Goal: Task Accomplishment & Management: Manage account settings

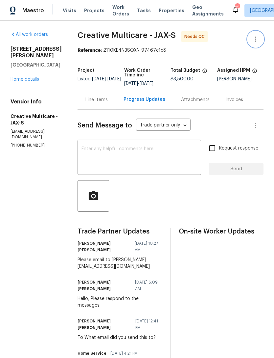
click at [258, 43] on icon "button" at bounding box center [256, 39] width 8 height 8
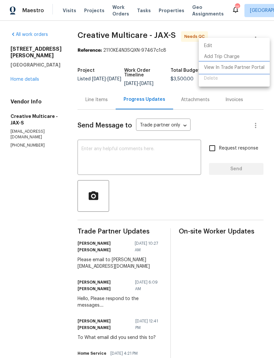
click at [255, 67] on li "View In Trade Partner Portal" at bounding box center [234, 67] width 71 height 11
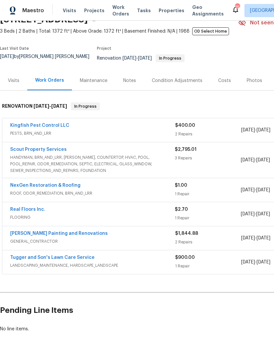
scroll to position [34, 0]
click at [94, 88] on div "Maintenance" at bounding box center [93, 80] width 43 height 19
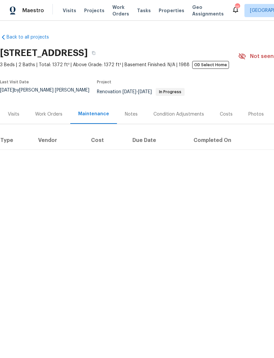
click at [47, 121] on div "Work Orders" at bounding box center [48, 113] width 43 height 19
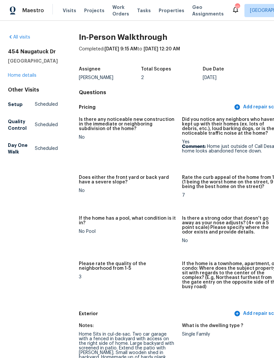
click at [165, 14] on span "Properties" at bounding box center [172, 10] width 26 height 7
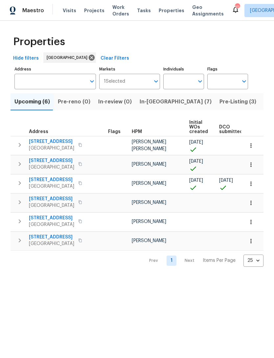
click at [59, 87] on input "Address" at bounding box center [50, 81] width 72 height 15
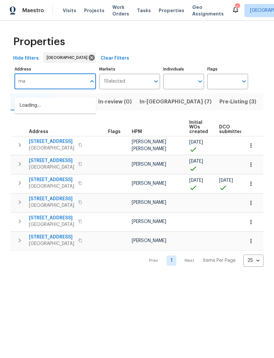
type input "m"
type input "Mary beth"
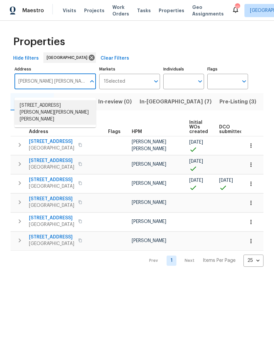
click at [48, 112] on li "1674 Mary Beth Dr Middleburg FL 32068" at bounding box center [55, 112] width 82 height 25
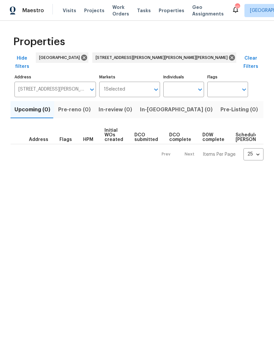
click at [266, 109] on span "Listed (1)" at bounding box center [278, 109] width 24 height 9
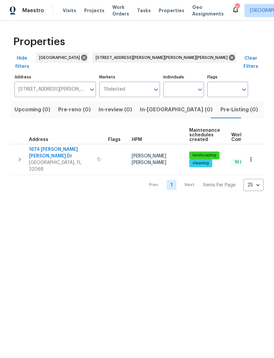
click at [51, 148] on span "1674 Mary Beth Dr" at bounding box center [61, 152] width 64 height 13
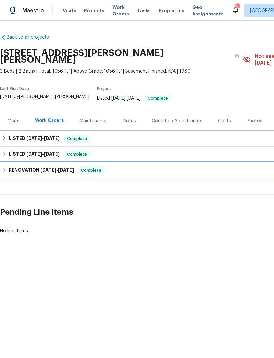
click at [58, 167] on span "6/16/25 - 6/25/25" at bounding box center [57, 169] width 34 height 5
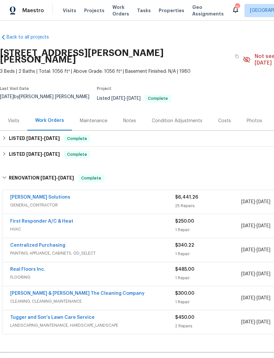
click at [66, 194] on div "Sethy Solutions" at bounding box center [92, 198] width 165 height 8
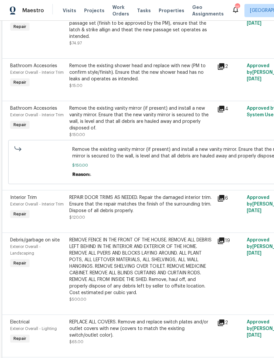
scroll to position [430, 0]
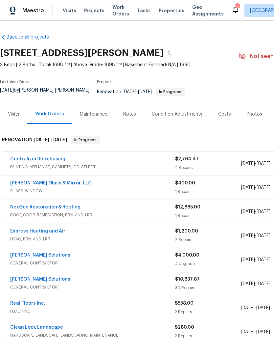
click at [58, 215] on span "ROOF, ODOR_REMEDIATION, BRN_AND_LRR" at bounding box center [92, 214] width 165 height 7
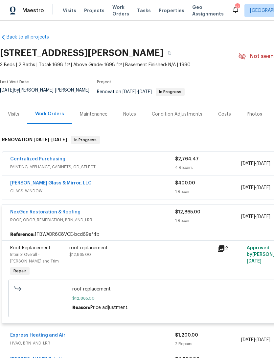
click at [63, 214] on link "NexGen Restoration & Roofing" at bounding box center [45, 212] width 70 height 5
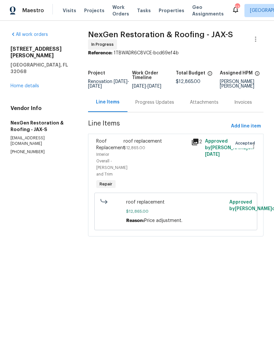
click at [159, 109] on div "Progress Updates" at bounding box center [155, 101] width 55 height 19
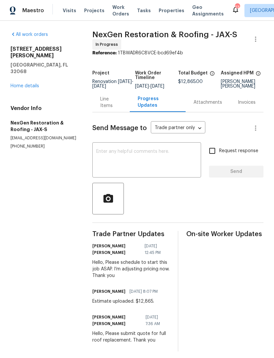
click at [167, 162] on textarea at bounding box center [146, 160] width 101 height 23
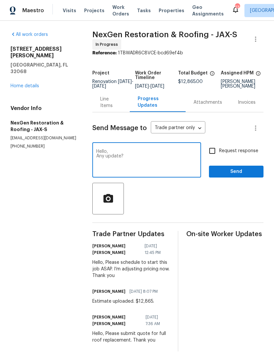
type textarea "Hello, Any update?"
click at [214, 158] on input "Request response" at bounding box center [213, 151] width 14 height 14
checkbox input "true"
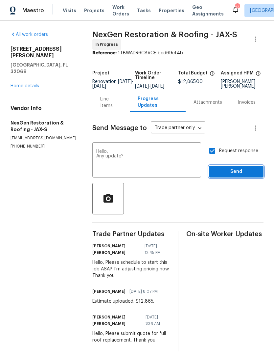
click at [234, 178] on button "Send" at bounding box center [236, 171] width 55 height 12
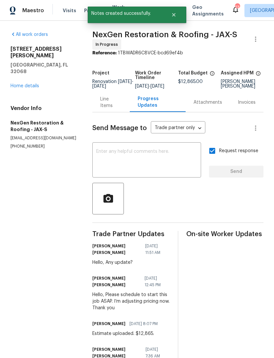
click at [21, 84] on link "Home details" at bounding box center [25, 86] width 29 height 5
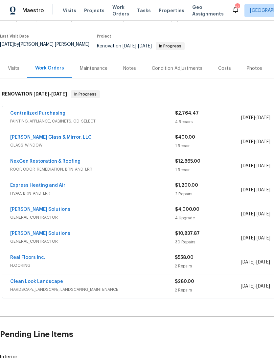
scroll to position [45, 0]
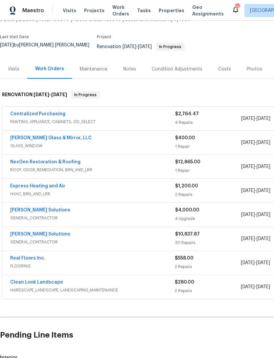
click at [79, 291] on span "HARDSCAPE_LANDSCAPE, LANDSCAPING_MAINTENANCE" at bounding box center [92, 289] width 165 height 7
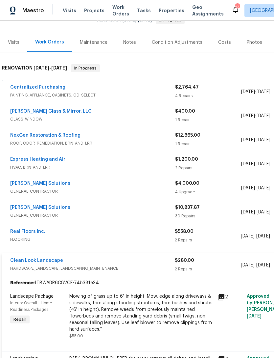
scroll to position [71, 0]
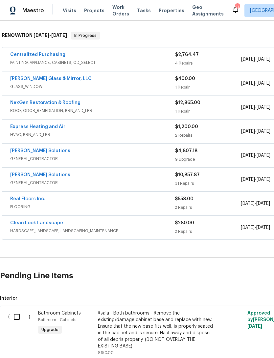
scroll to position [105, 0]
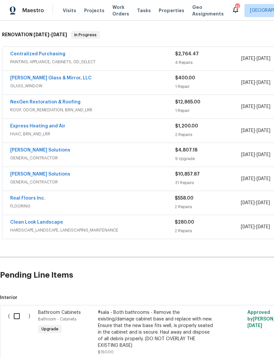
click at [73, 158] on span "GENERAL_CONTRACTOR" at bounding box center [92, 158] width 165 height 7
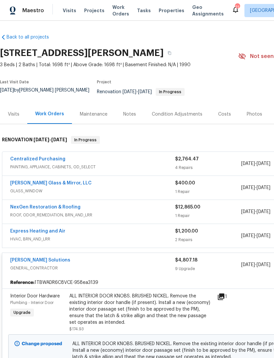
scroll to position [0, 0]
click at [70, 263] on div "[PERSON_NAME] Solutions" at bounding box center [92, 261] width 165 height 8
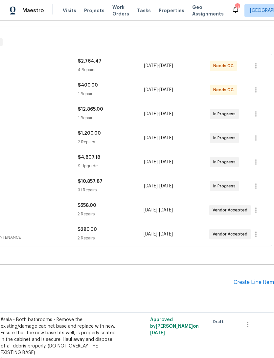
scroll to position [98, 97]
click at [256, 285] on div "Create Line Item" at bounding box center [254, 282] width 40 height 6
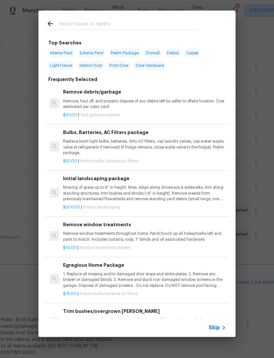
click at [121, 24] on input "text" at bounding box center [128, 25] width 139 height 10
type input "Clean"
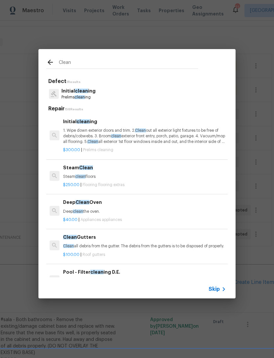
click at [92, 94] on p "Initial clean ing" at bounding box center [79, 90] width 34 height 7
click at [92, 94] on div "Clean Defect 1 Results Initial clean ing Prelims clean ing Repair 158 Results I…" at bounding box center [137, 173] width 274 height 347
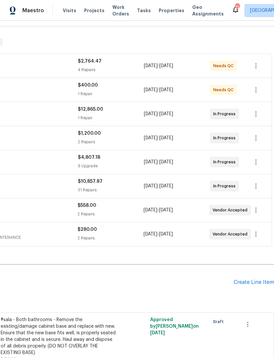
click at [251, 285] on div "Create Line Item" at bounding box center [254, 282] width 40 height 6
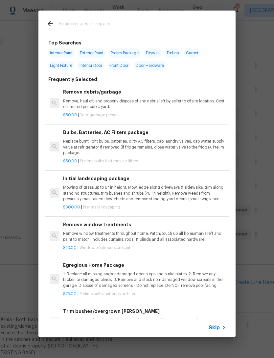
click at [111, 26] on input "text" at bounding box center [128, 25] width 139 height 10
type input "Clean"
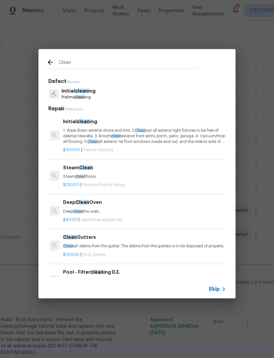
click at [93, 93] on p "Initial clean ing" at bounding box center [79, 90] width 34 height 7
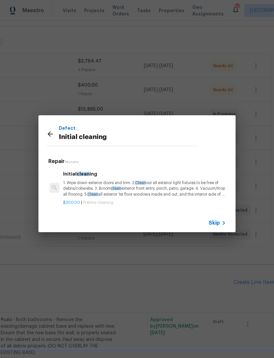
click at [104, 190] on p "1. Wipe down exterior doors and trim. 2. Clean out all exterior light fixtures …" at bounding box center [144, 188] width 163 height 17
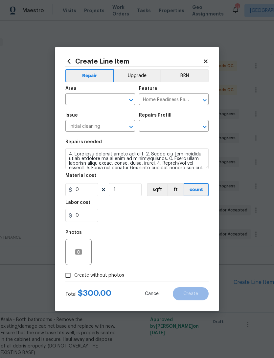
type input "Initial cleaning $300.00"
type input "300"
click at [93, 99] on input "text" at bounding box center [90, 100] width 51 height 10
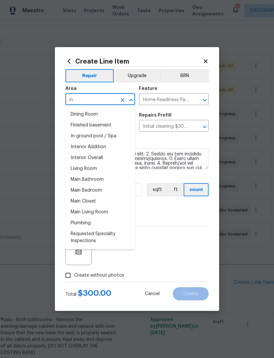
type input "i"
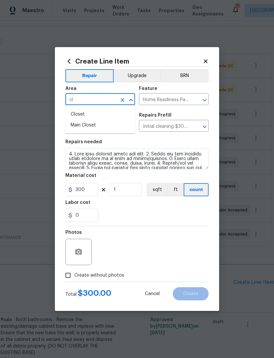
type input "c"
click at [96, 130] on li "Interior Overall" at bounding box center [100, 125] width 70 height 11
type input "Interior Overall"
click at [97, 131] on input "Initial cleaning" at bounding box center [90, 126] width 51 height 10
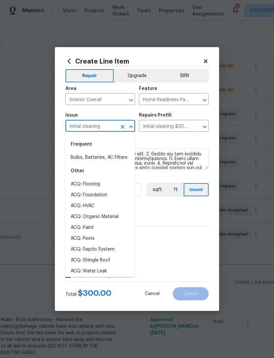
click at [181, 216] on div "0" at bounding box center [136, 215] width 143 height 13
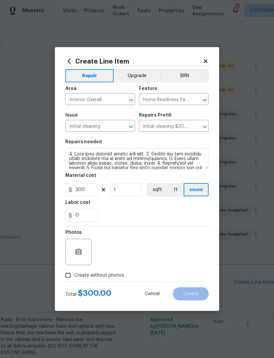
click at [105, 277] on span "Create without photos" at bounding box center [99, 275] width 50 height 7
click at [74, 277] on input "Create without photos" at bounding box center [68, 275] width 12 height 12
checkbox input "true"
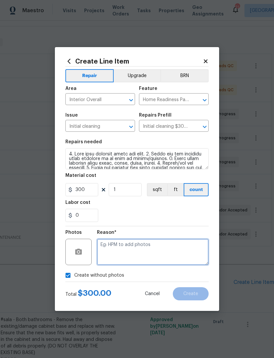
click at [153, 251] on textarea at bounding box center [153, 251] width 112 height 26
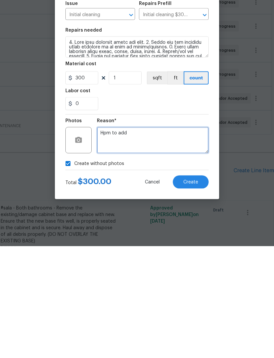
type textarea "Hpm to add"
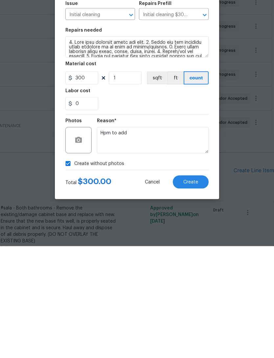
click at [140, 269] on div "Create without photos" at bounding box center [136, 275] width 143 height 12
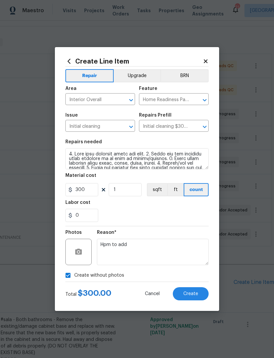
click at [195, 295] on span "Create" at bounding box center [191, 293] width 15 height 5
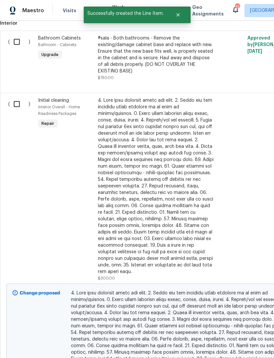
scroll to position [381, 0]
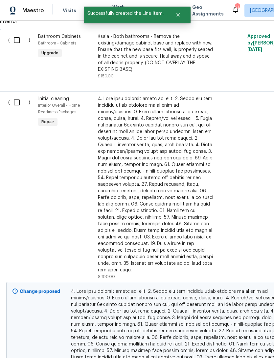
click at [16, 95] on input "checkbox" at bounding box center [19, 102] width 19 height 14
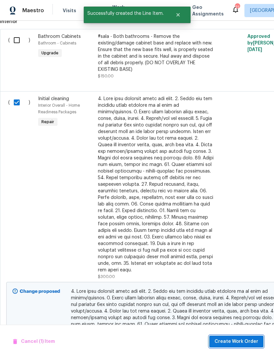
click at [250, 344] on span "Create Work Order" at bounding box center [237, 341] width 44 height 8
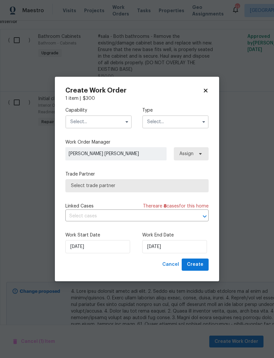
checkbox input "false"
click at [96, 121] on input "text" at bounding box center [98, 121] width 66 height 13
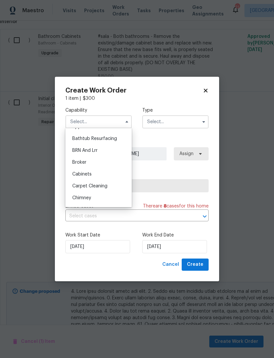
scroll to position [52, 0]
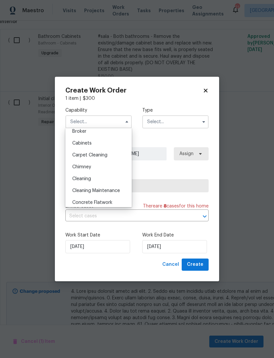
click at [96, 180] on div "Cleaning" at bounding box center [98, 179] width 63 height 12
type input "Cleaning"
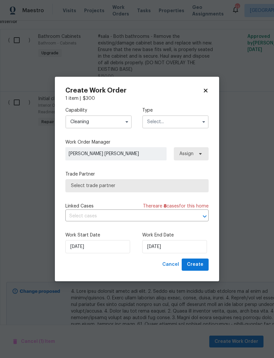
click at [167, 123] on input "text" at bounding box center [175, 121] width 66 height 13
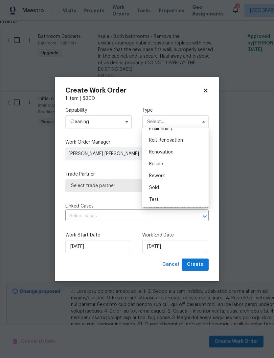
scroll to position [149, 0]
click at [177, 152] on div "Renovation" at bounding box center [175, 152] width 63 height 12
type input "Renovation"
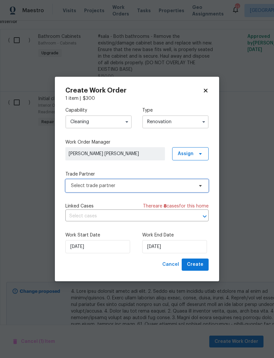
click at [115, 189] on span "Select trade partner" at bounding box center [136, 185] width 143 height 13
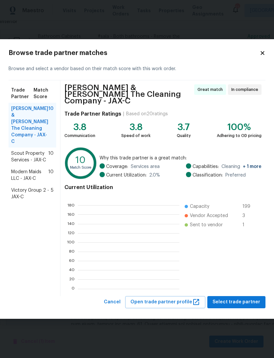
scroll to position [92, 102]
click at [239, 300] on span "Select trade partner" at bounding box center [237, 302] width 48 height 8
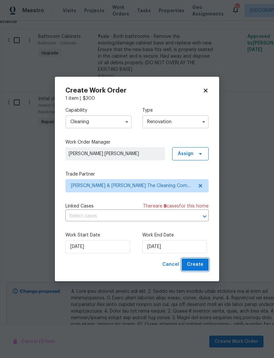
click at [196, 265] on span "Create" at bounding box center [195, 264] width 16 height 8
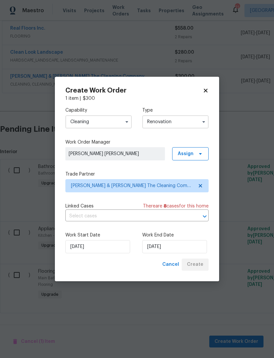
scroll to position [257, 0]
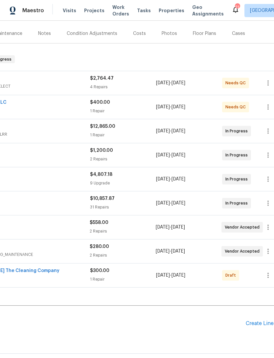
scroll to position [79, 86]
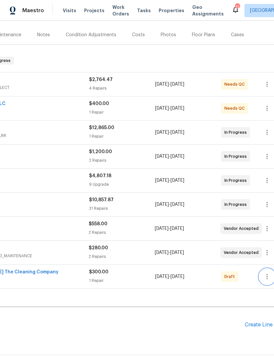
click at [267, 279] on icon "button" at bounding box center [267, 276] width 1 height 5
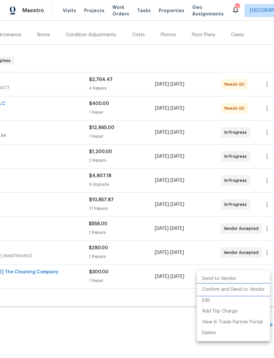
click at [251, 289] on li "Confirm and Send to Vendor" at bounding box center [233, 289] width 73 height 11
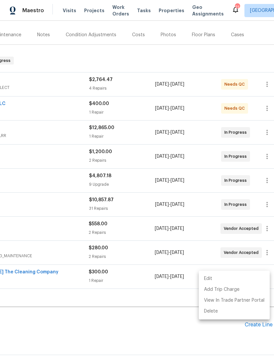
click at [122, 319] on div at bounding box center [137, 179] width 274 height 358
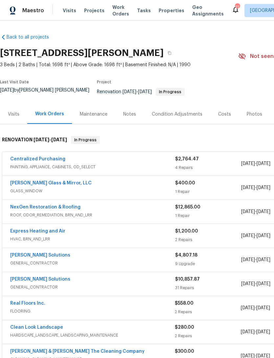
scroll to position [0, 0]
click at [126, 116] on div "Notes" at bounding box center [129, 114] width 13 height 7
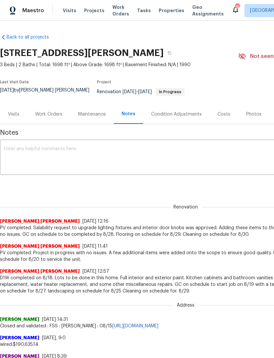
click at [156, 153] on textarea at bounding box center [186, 157] width 364 height 23
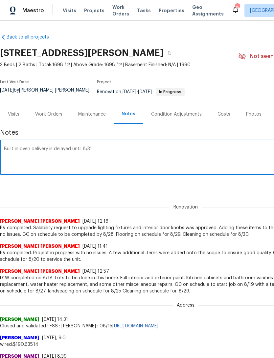
click at [81, 153] on textarea "Built in oven delivery is delayed until 8/31" at bounding box center [186, 157] width 364 height 23
click at [123, 151] on textarea "Built in oven delivery is delayed until [DATE]" at bounding box center [186, 157] width 364 height 23
click at [156, 149] on textarea "Built in oven delivery is delayed until [DATE] on a holiday weekend… Project wi…" at bounding box center [186, 157] width 364 height 23
click at [32, 155] on textarea "Built in oven delivery is delayed until [DATE] on a holiday weekend… (fingers c…" at bounding box center [186, 157] width 364 height 23
click at [54, 166] on textarea "Built in oven delivery is delayed until [DATE] on a holiday weekend… (fingers c…" at bounding box center [186, 157] width 364 height 23
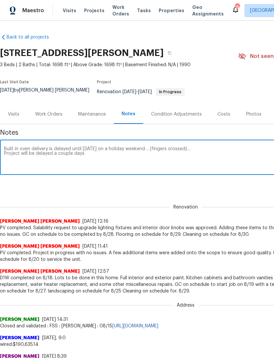
click at [35, 155] on textarea "Built in oven delivery is delayed until [DATE] on a holiday weekend… (fingers c…" at bounding box center [186, 157] width 364 height 23
click at [110, 156] on textarea "Built in oven delivery is delayed until [DATE] on a holiday weekend… (fingers c…" at bounding box center [186, 157] width 364 height 23
click at [78, 155] on textarea "Built in oven delivery is delayed until [DATE] on a holiday weekend… (fingers c…" at bounding box center [186, 157] width 364 height 23
click at [122, 156] on textarea "Built in oven delivery is delayed until [DATE] on a holiday weekend… (fingers c…" at bounding box center [186, 157] width 364 height 23
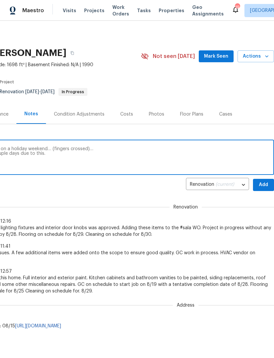
scroll to position [0, 97]
type textarea "Built in oven delivery is delayed until [DATE] on a holiday weekend… (fingers c…"
click at [265, 185] on span "Add" at bounding box center [264, 185] width 11 height 8
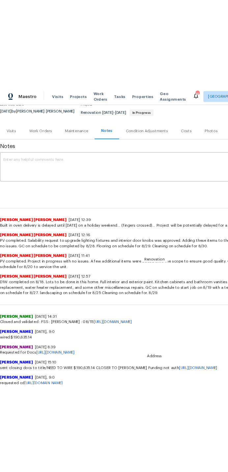
scroll to position [62, 0]
